Goal: Find specific page/section: Find specific page/section

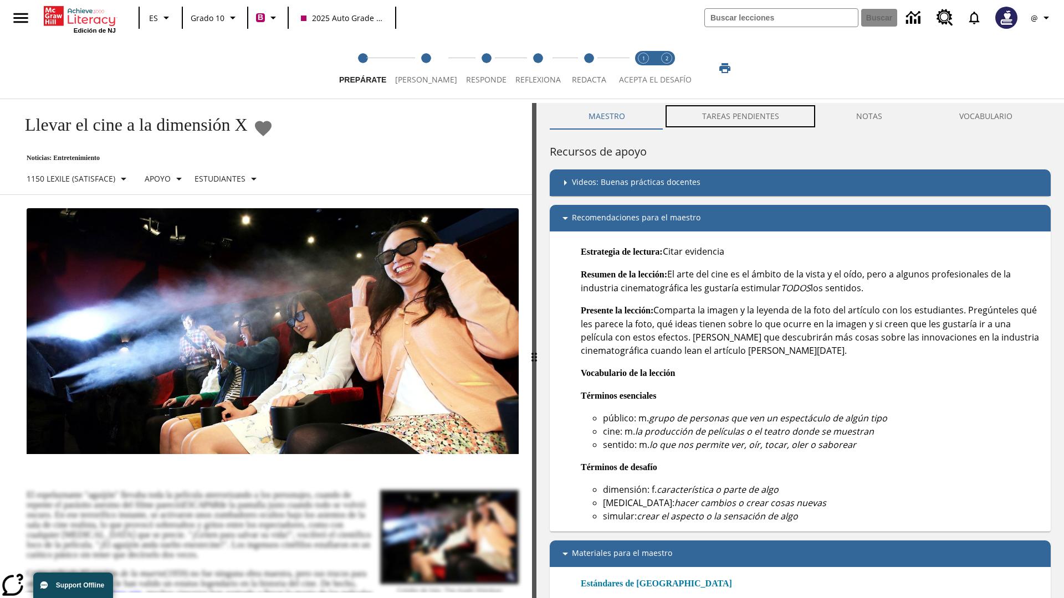
click at [741, 116] on button "TAREAS PENDIENTES" at bounding box center [740, 116] width 154 height 27
